Goal: Navigation & Orientation: Find specific page/section

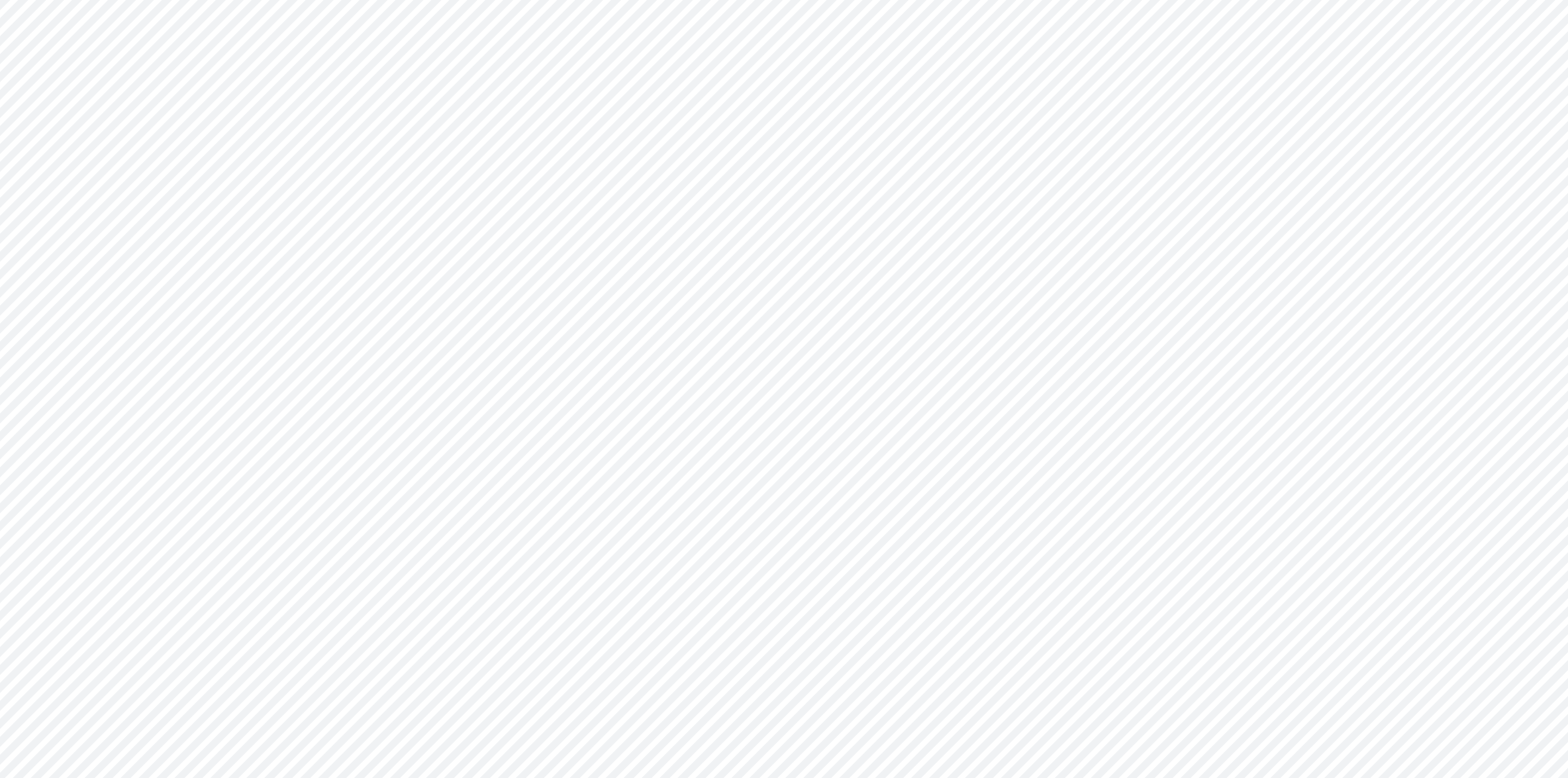
type input "Consolidated All by Month"
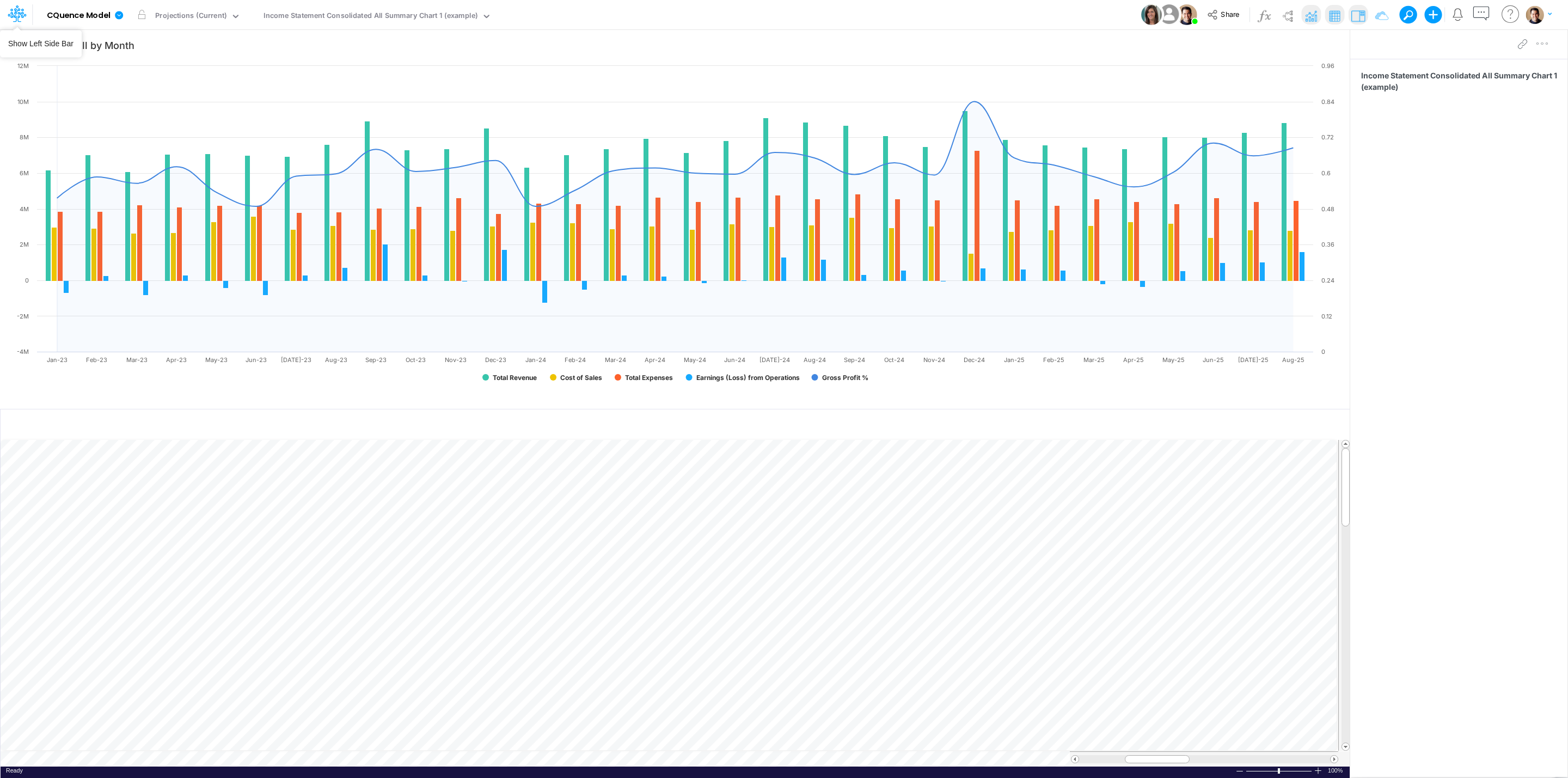
click at [15, 17] on icon at bounding box center [13, 17] width 7 height 10
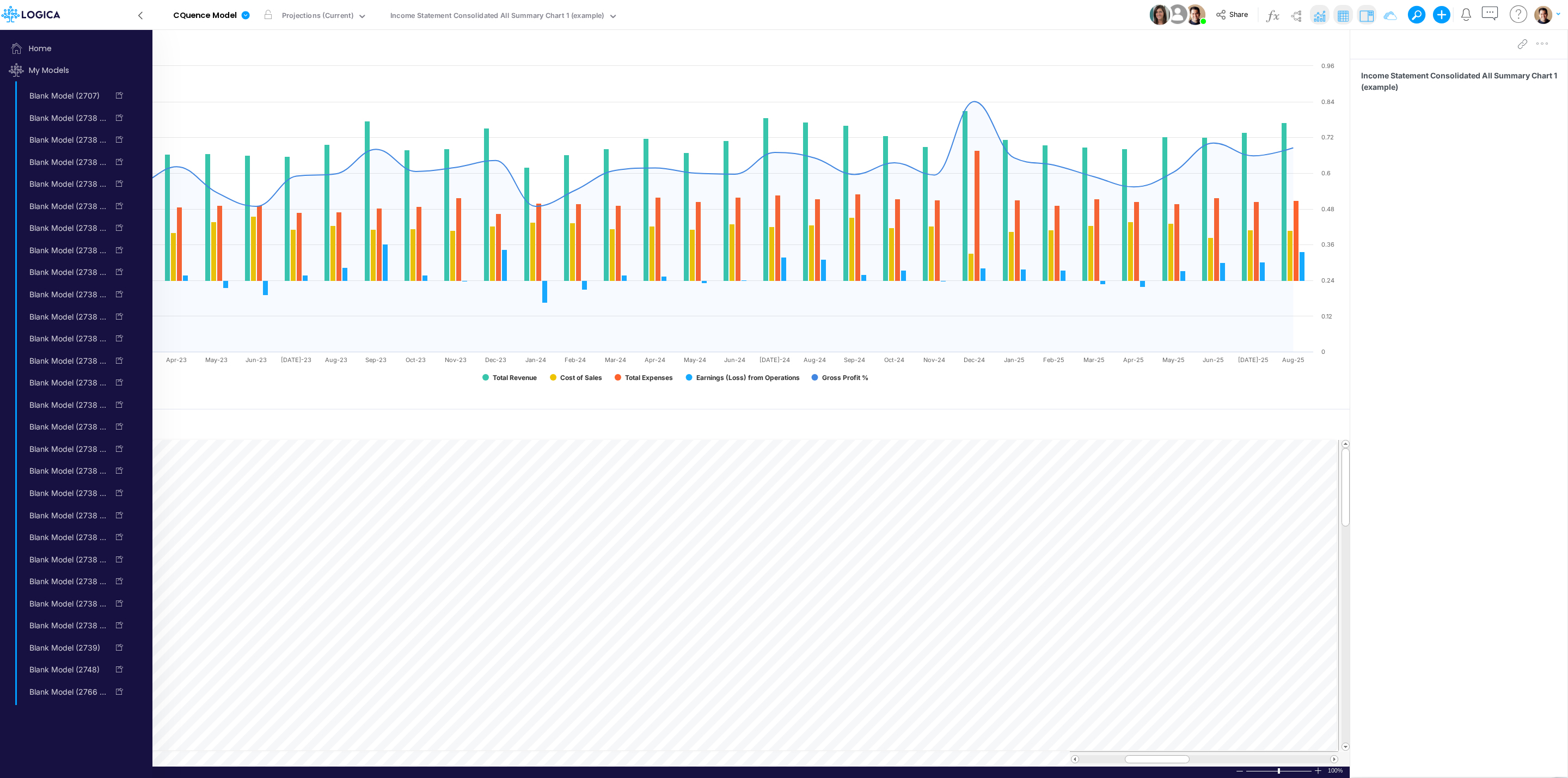
click at [139, 15] on icon at bounding box center [140, 15] width 12 height 19
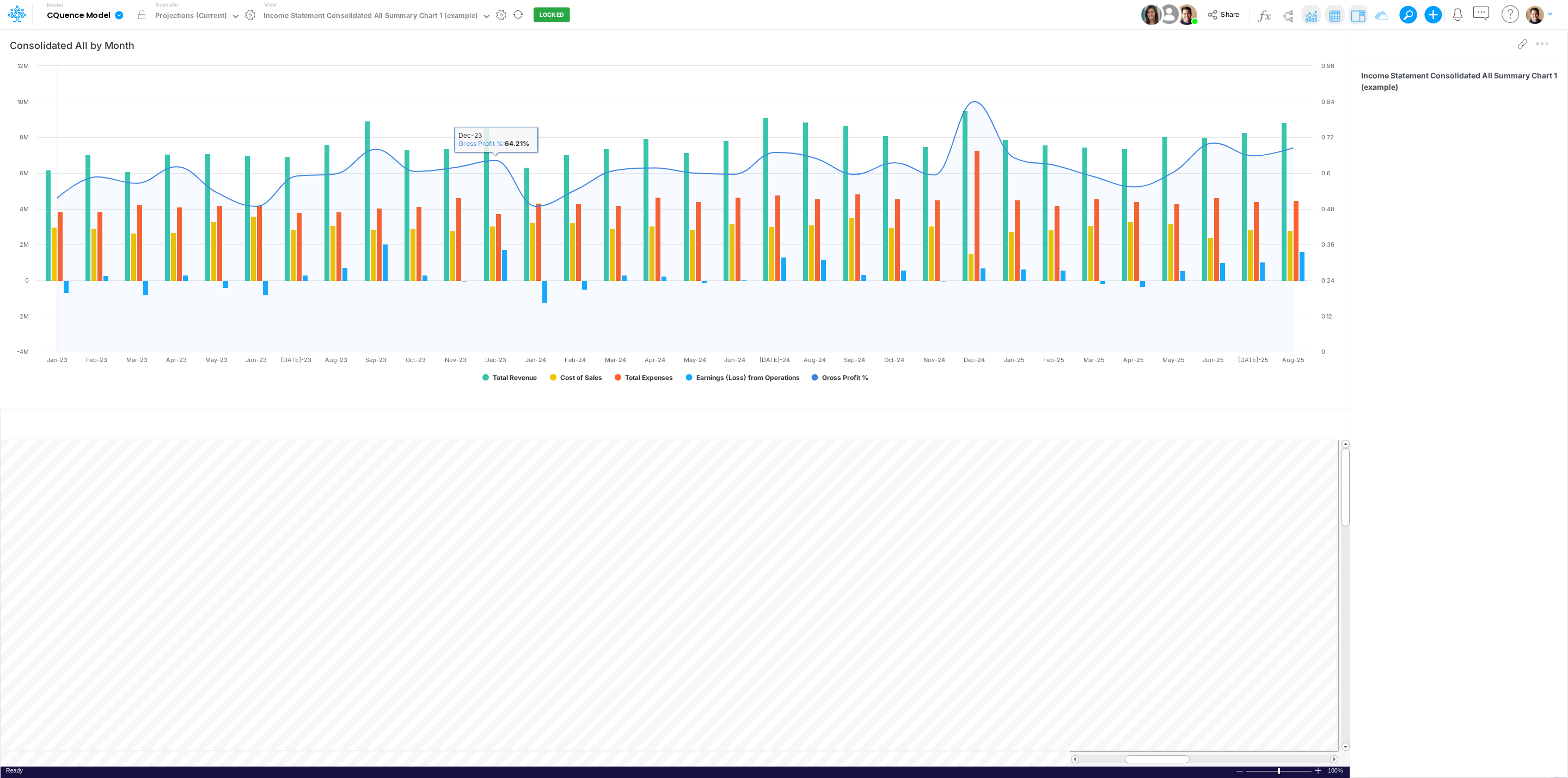
click at [381, 7] on div "View Income Statement Consolidated All Summary Chart 1 (example)" at bounding box center [375, 15] width 232 height 28
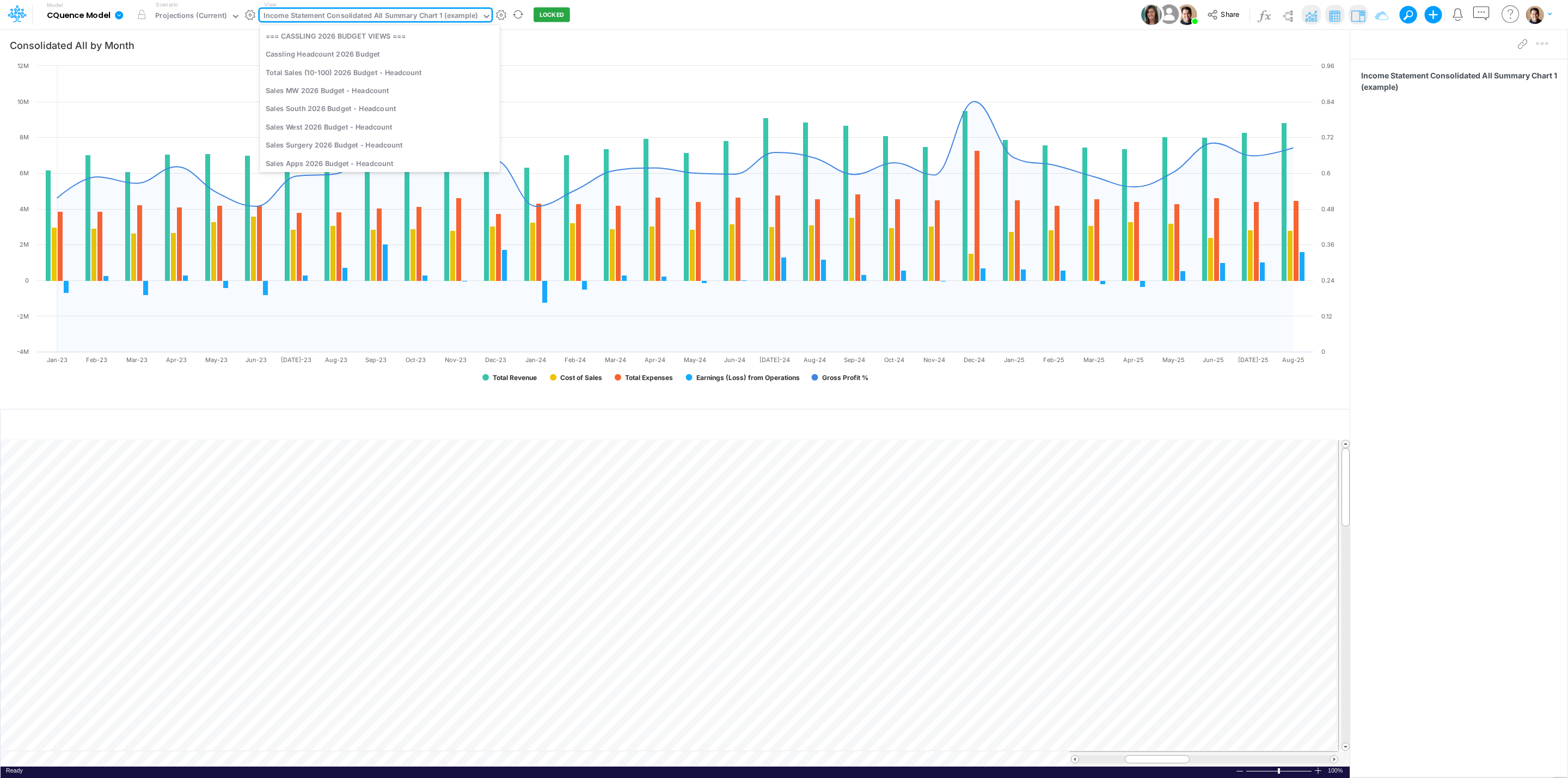
click at [381, 13] on div "Income Statement Consolidated All Summary Chart 1 (example)" at bounding box center [370, 16] width 214 height 12
type input "DA"
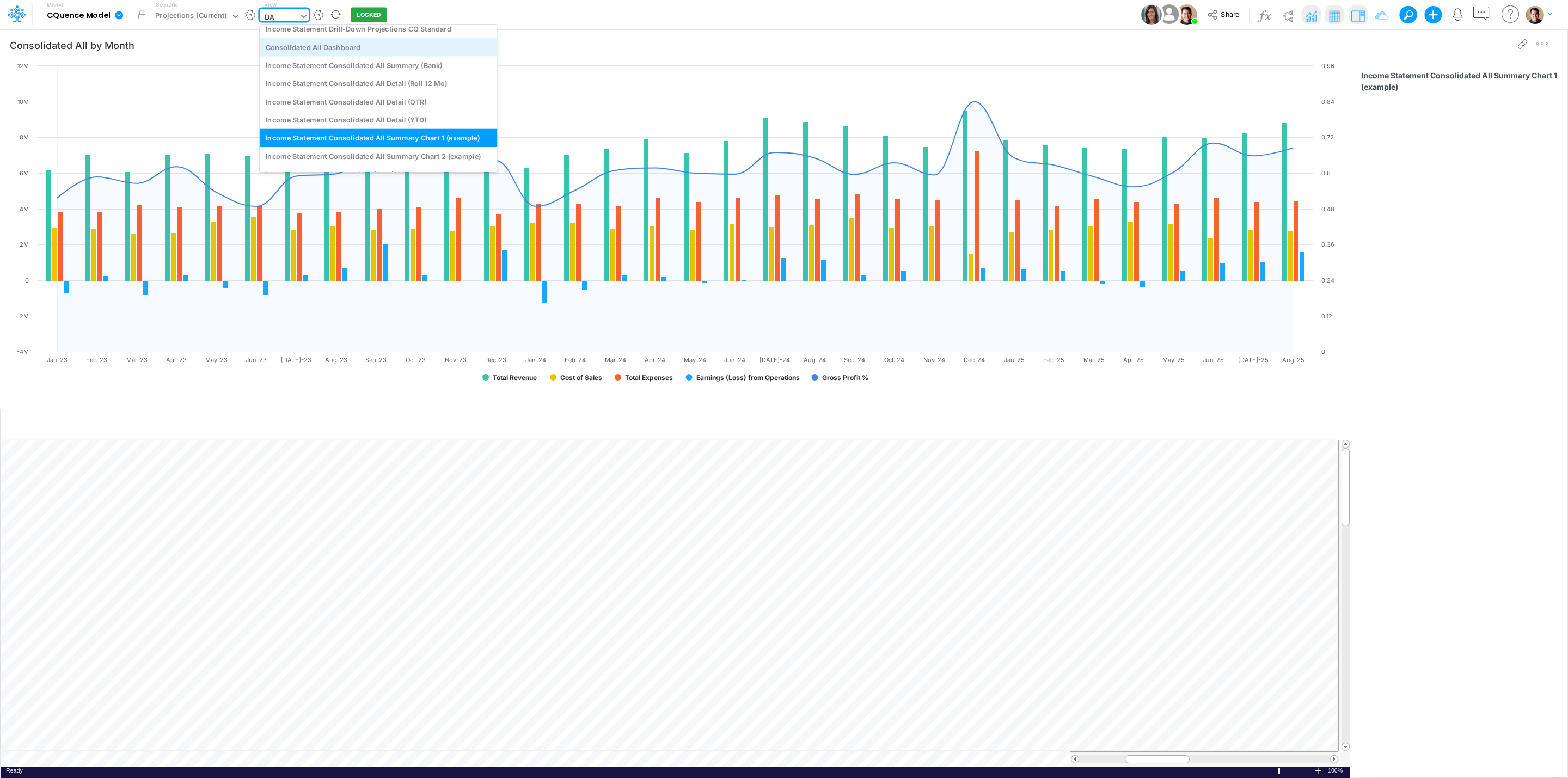
click at [383, 51] on div "Consolidated All Dashboard" at bounding box center [378, 47] width 238 height 18
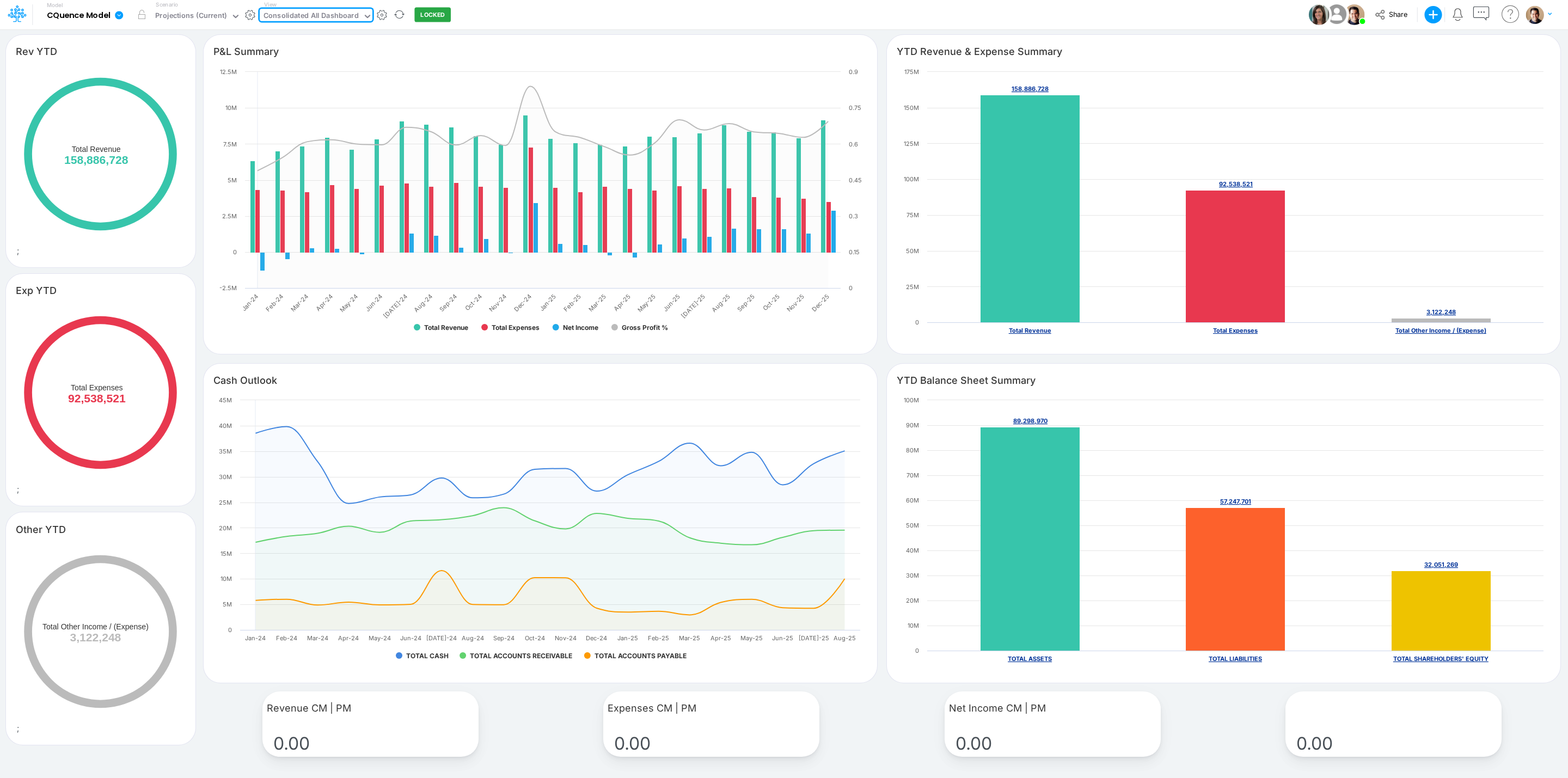
click at [330, 13] on div "Consolidated All Dashboard" at bounding box center [311, 16] width 95 height 12
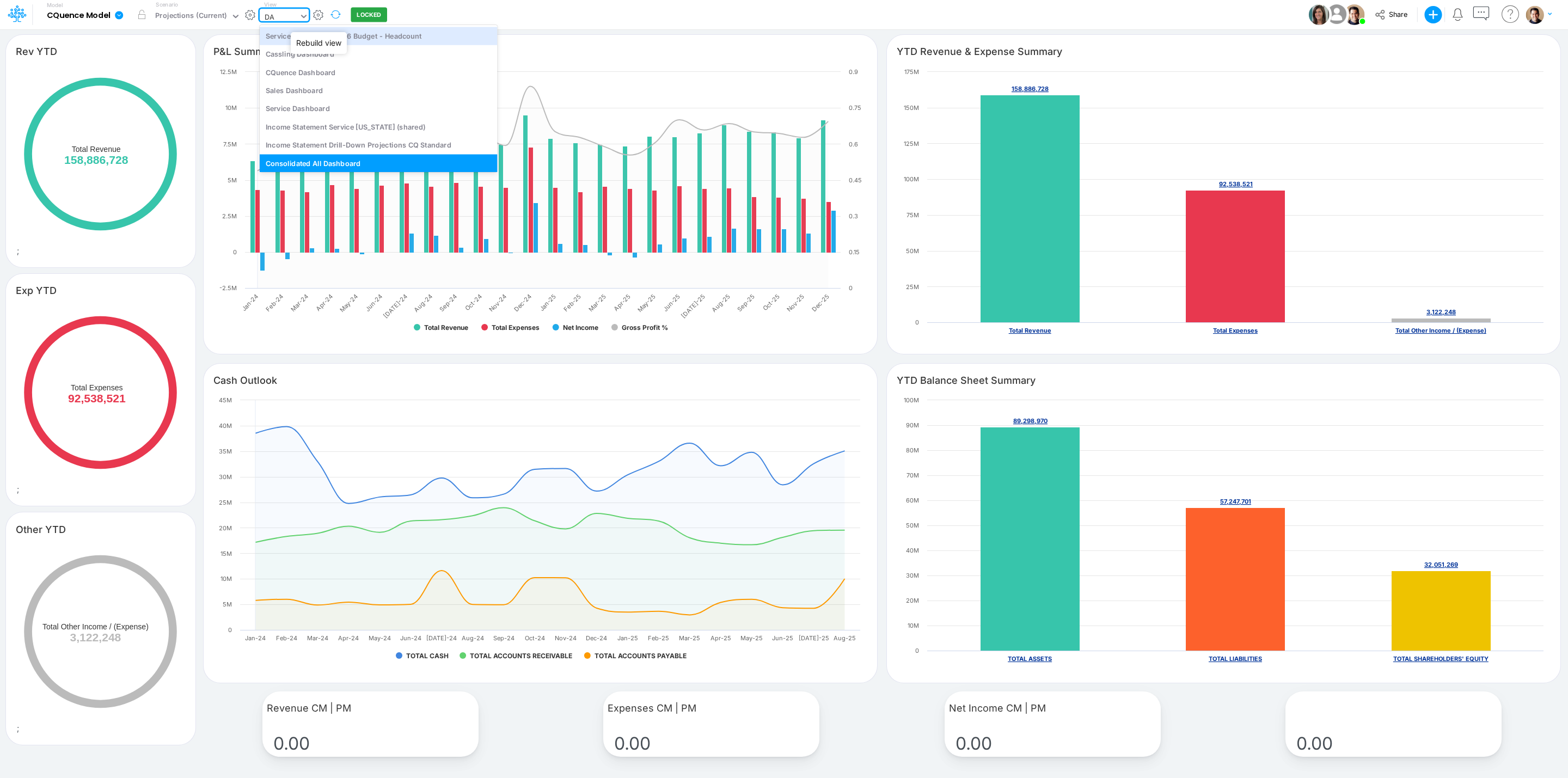
type input "D"
type input "DASH"
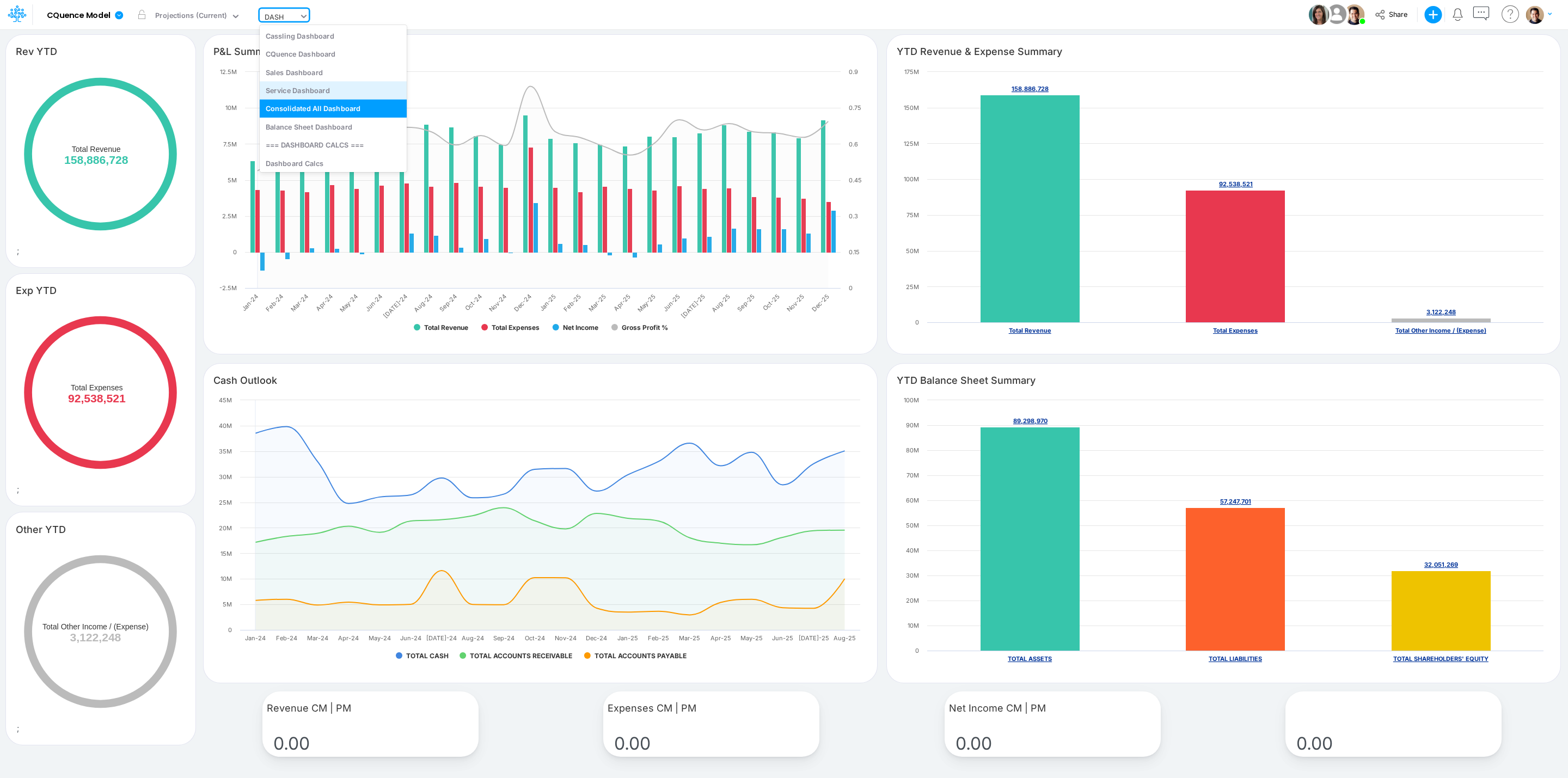
click at [337, 90] on div "Service Dashboard" at bounding box center [333, 90] width 147 height 18
type input "YTD Revenue"
type input "YTD Gross Profit"
type input "YTD Net Income"
type input "Service P&L Summary"
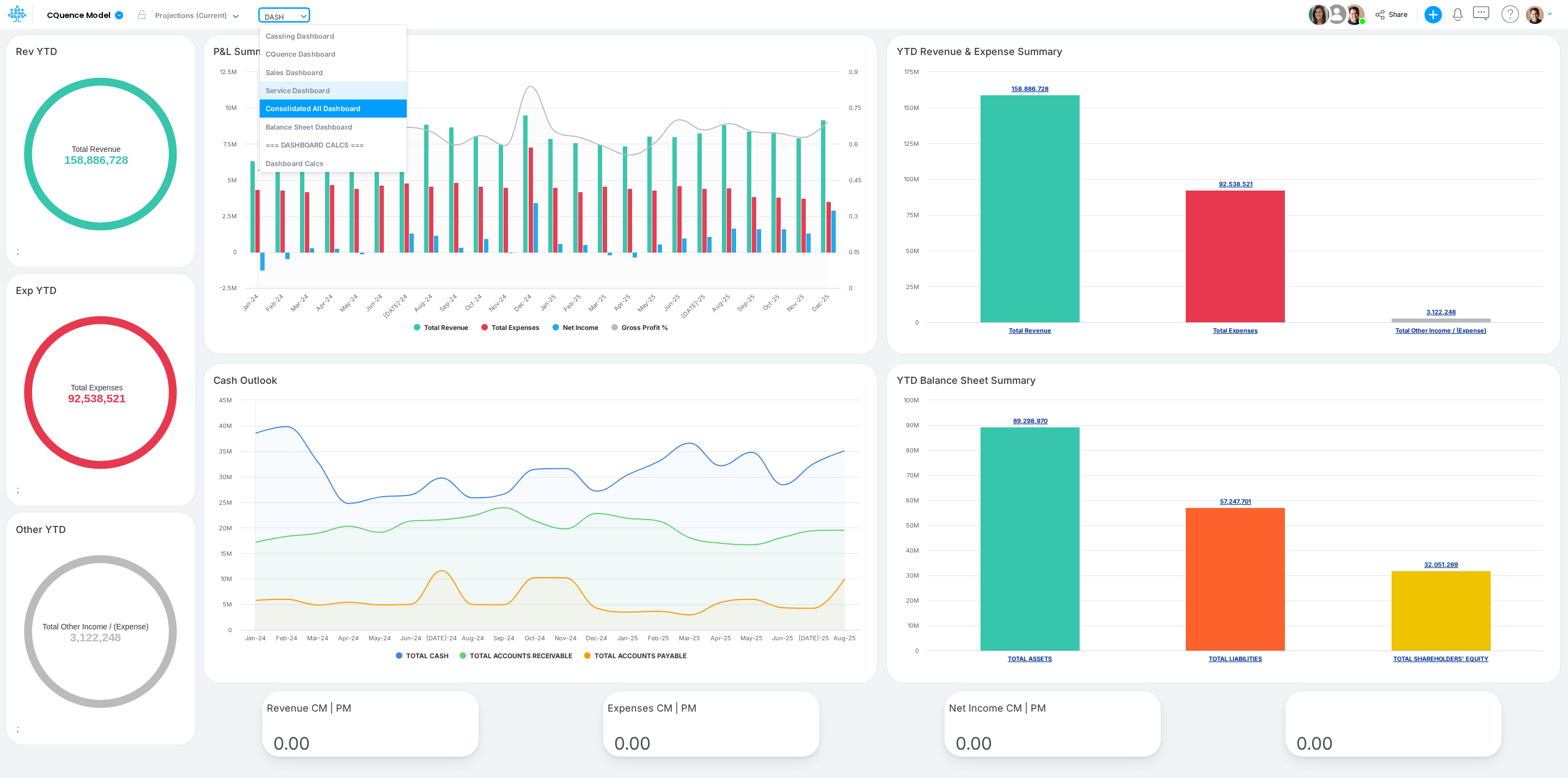
type input "Service YTD Revenue & Expense"
type input "T&M and Contract Revenue Projections"
type input "Service Net Income Projections"
type input "Gross Profit CM | PM"
type input "Gross Margin CM | PM"
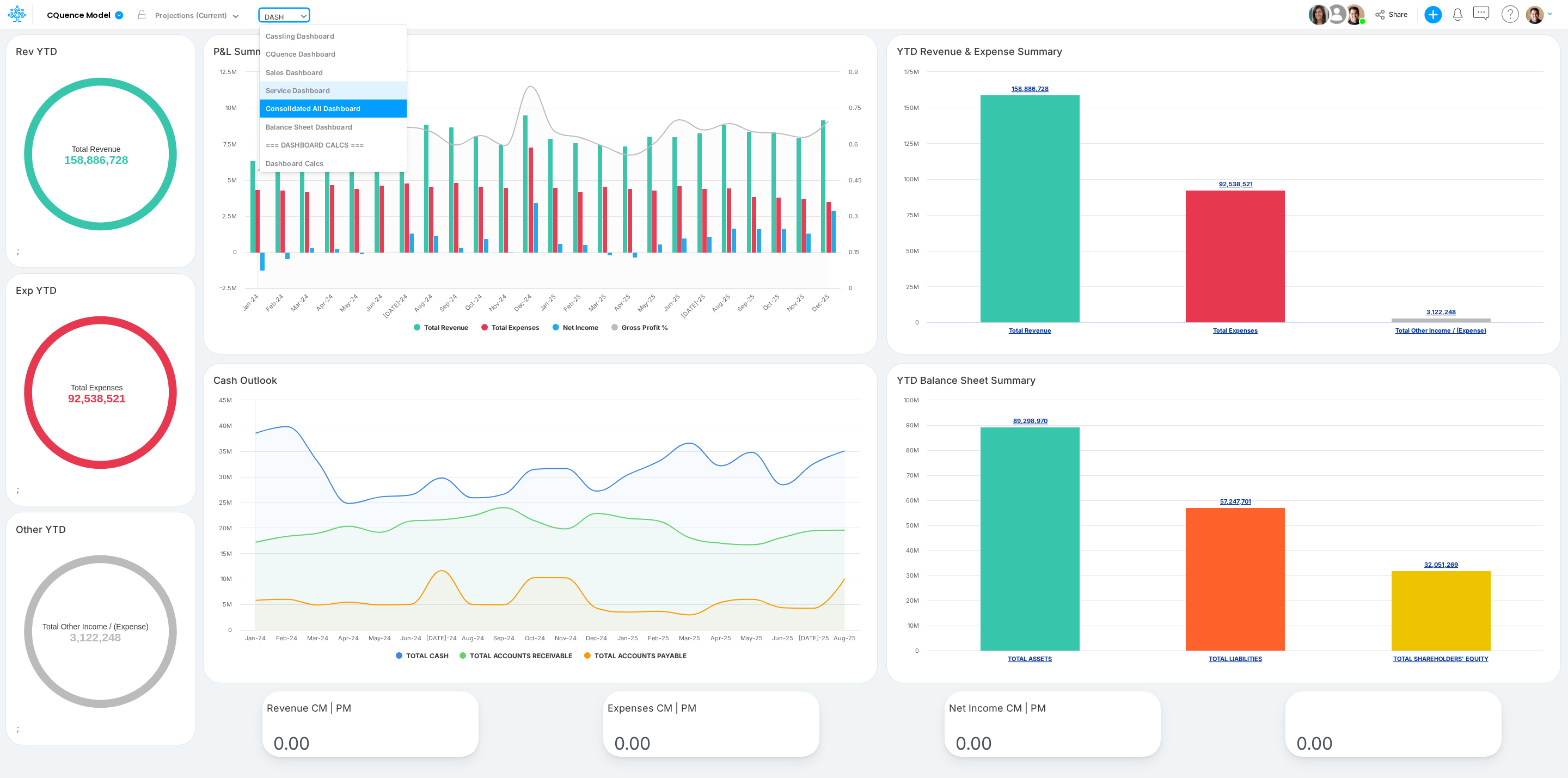
type input "Net Income CM | PM"
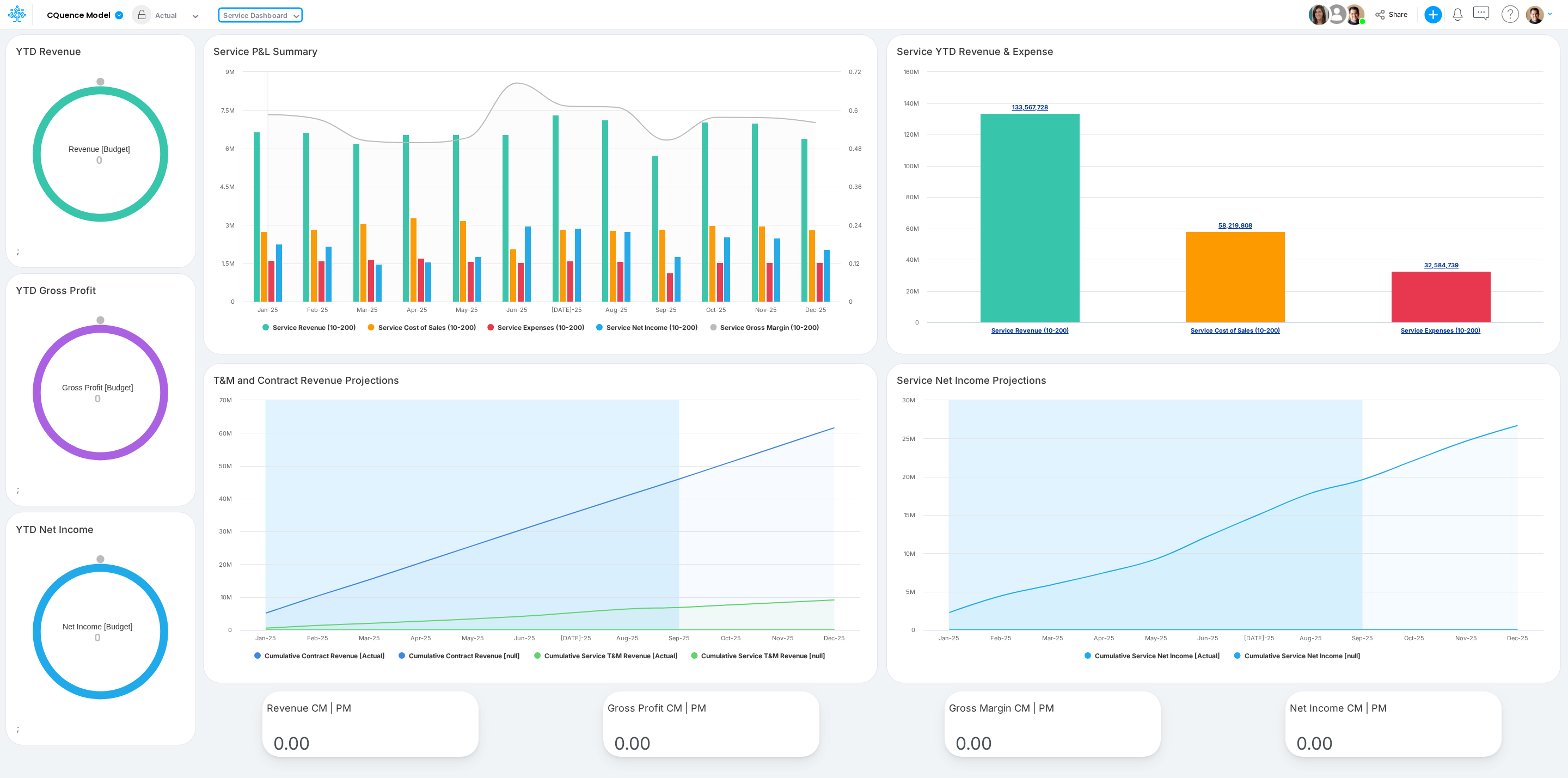
click at [263, 18] on div "Service Dashboard" at bounding box center [255, 16] width 64 height 12
click at [147, 48] on button "button" at bounding box center [151, 50] width 25 height 19
click at [315, 30] on section "Service P&L Summary Created with Highcharts 10.3.2 Service Revenue (10-200) Ser…" at bounding box center [882, 360] width 1372 height 662
click at [265, 26] on div "View Service Dashboard" at bounding box center [260, 15] width 82 height 28
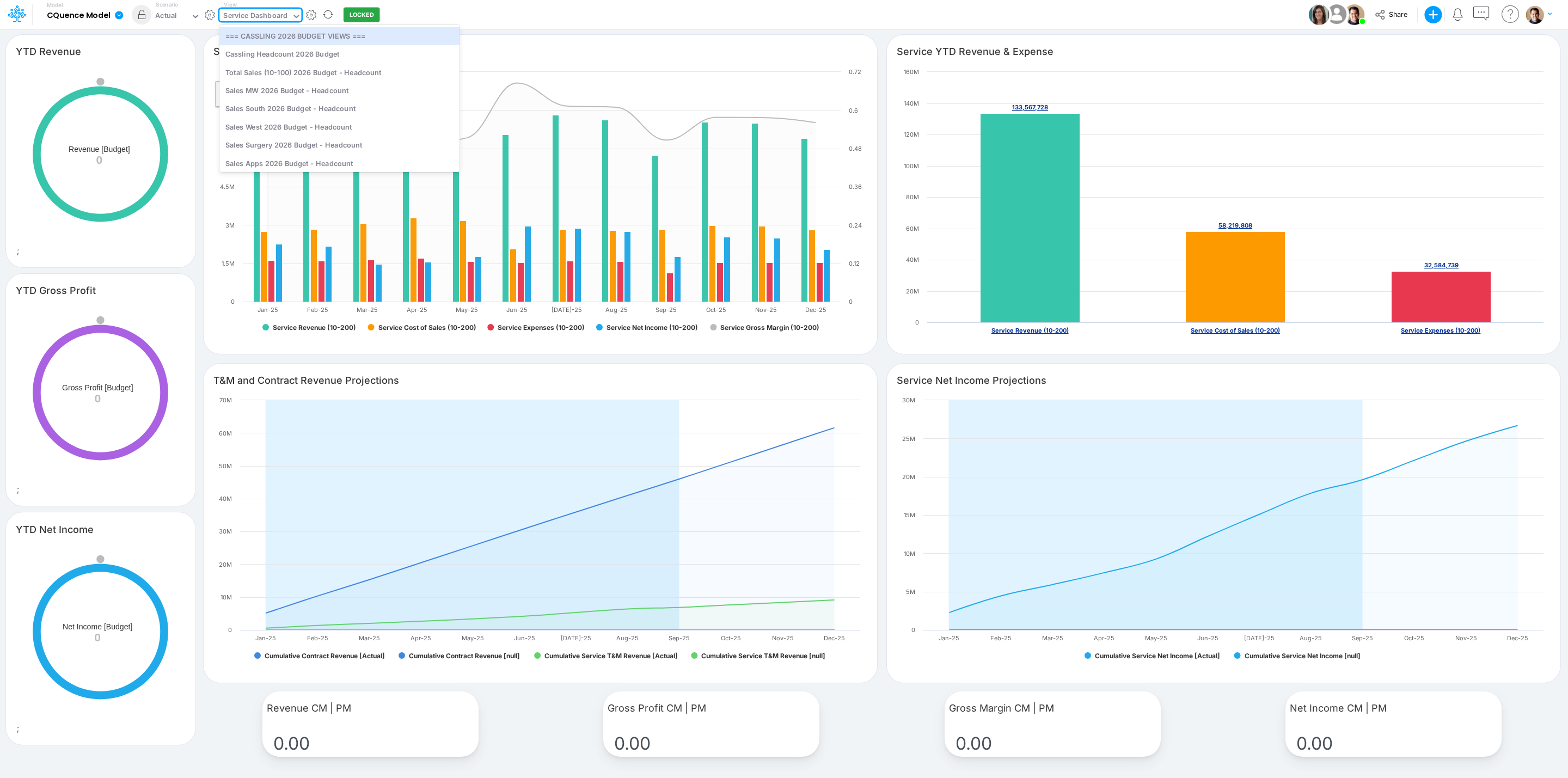
click at [263, 15] on div "Service Dashboard" at bounding box center [255, 16] width 64 height 12
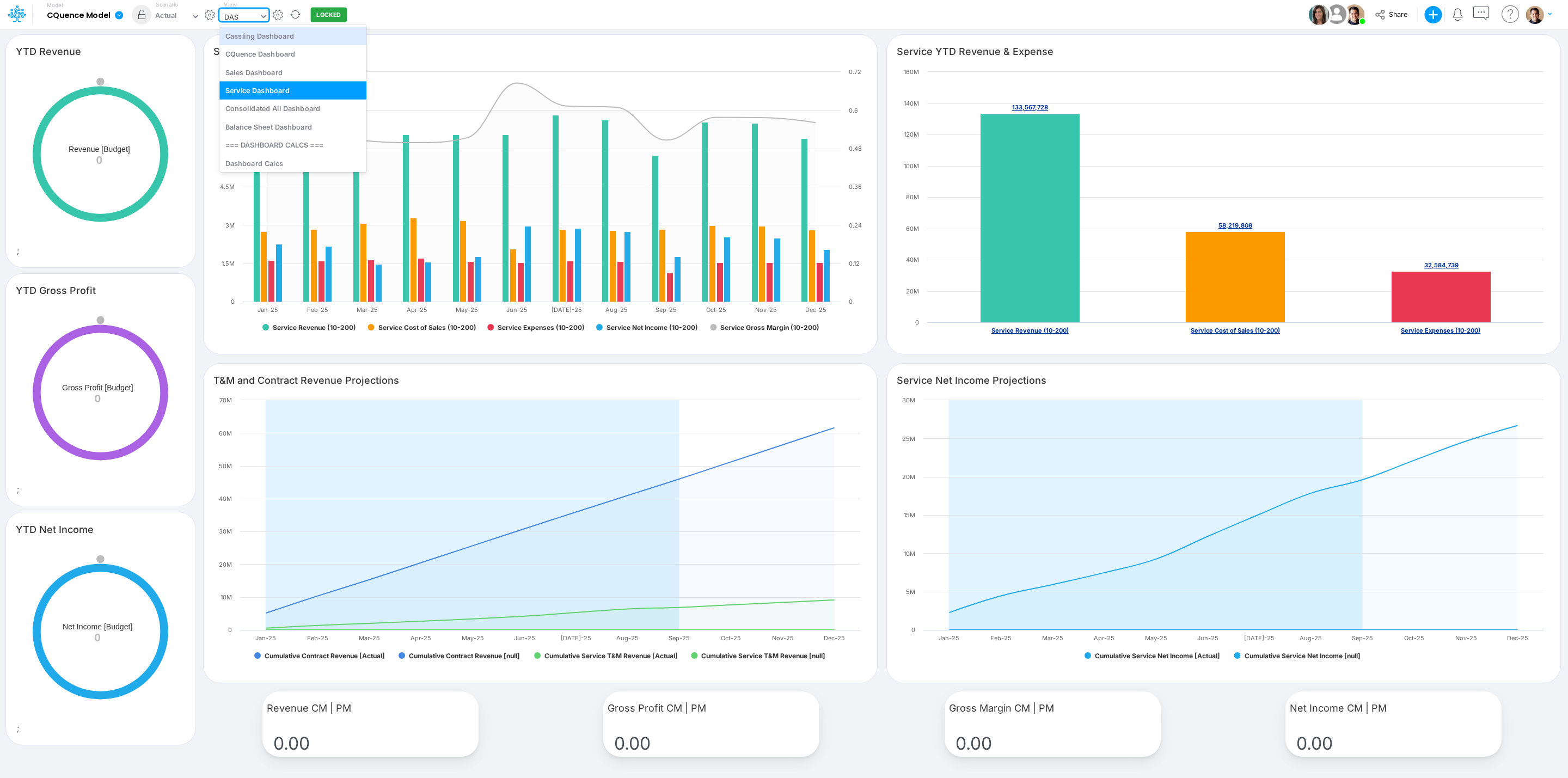
type input "DASH"
click at [301, 41] on div "Cassling Dashboard" at bounding box center [293, 35] width 147 height 18
type input "Cassling P&L Summary"
type input "Cassling YTD Revenue & Expense"
type input "Cassling Sales [PERSON_NAME] Projections"
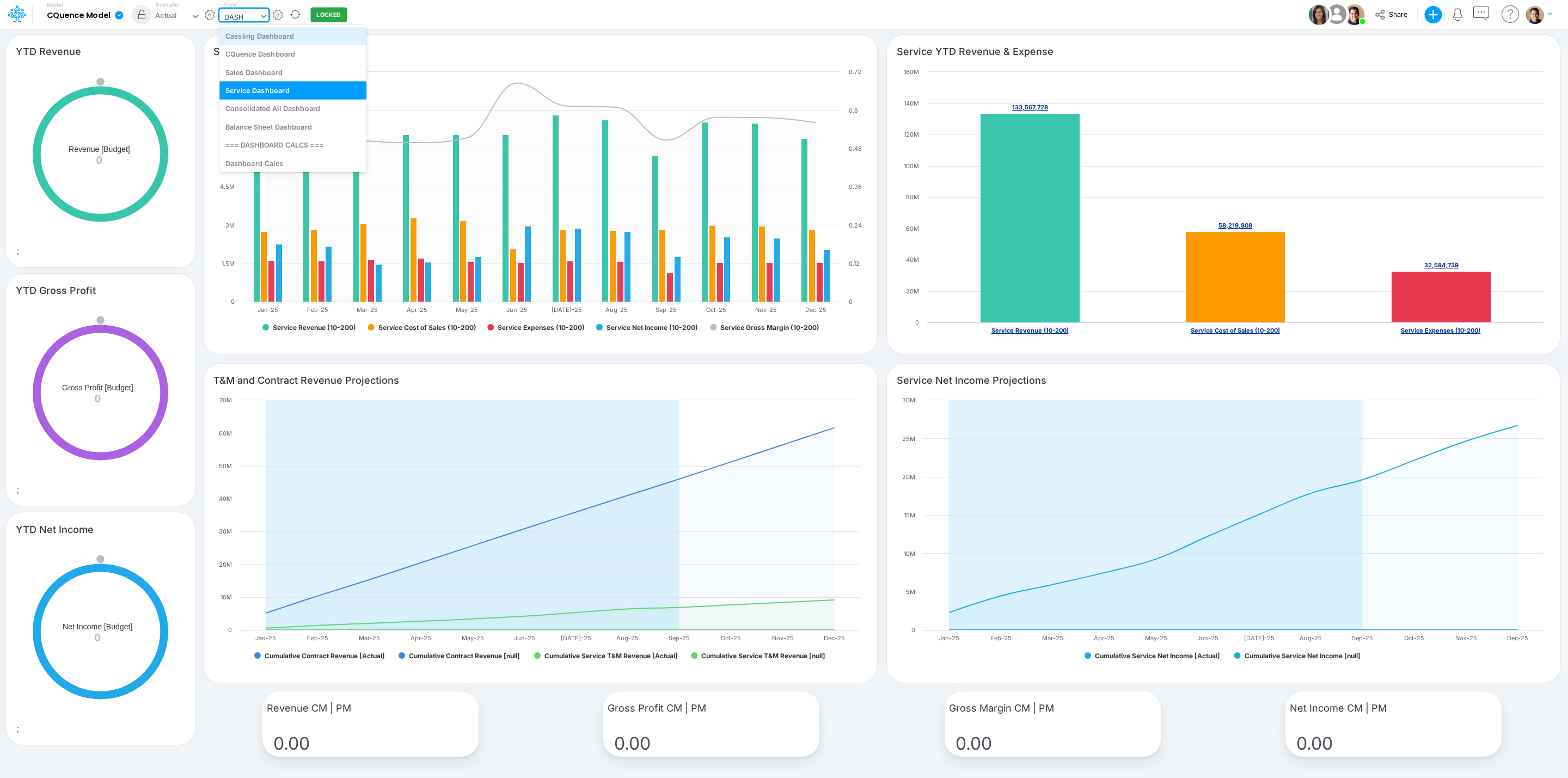
type input "Cassling Net Profit Projections"
